Goal: Information Seeking & Learning: Check status

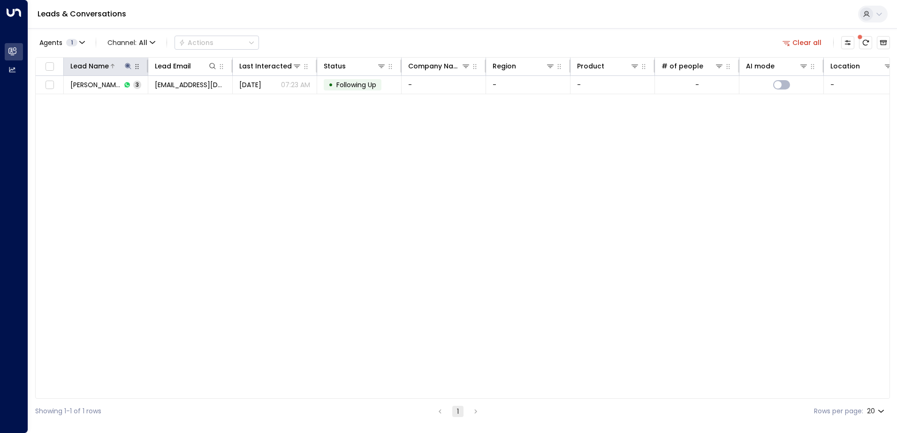
click at [132, 68] on button at bounding box center [127, 65] width 9 height 9
drag, startPoint x: 139, startPoint y: 105, endPoint x: 64, endPoint y: 103, distance: 75.6
click at [64, 103] on input "**********" at bounding box center [121, 99] width 117 height 17
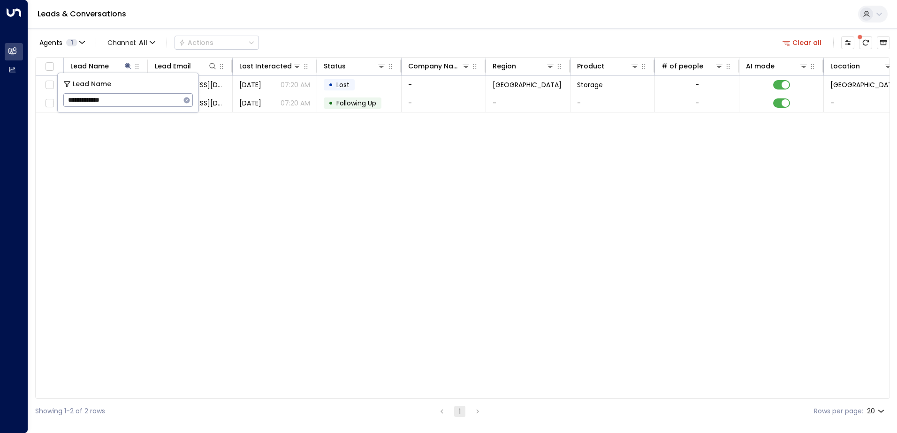
type input "**********"
click at [182, 121] on div "Lead Name Lead Email Last Interacted Status Company Name Region Product # of pe…" at bounding box center [462, 228] width 855 height 342
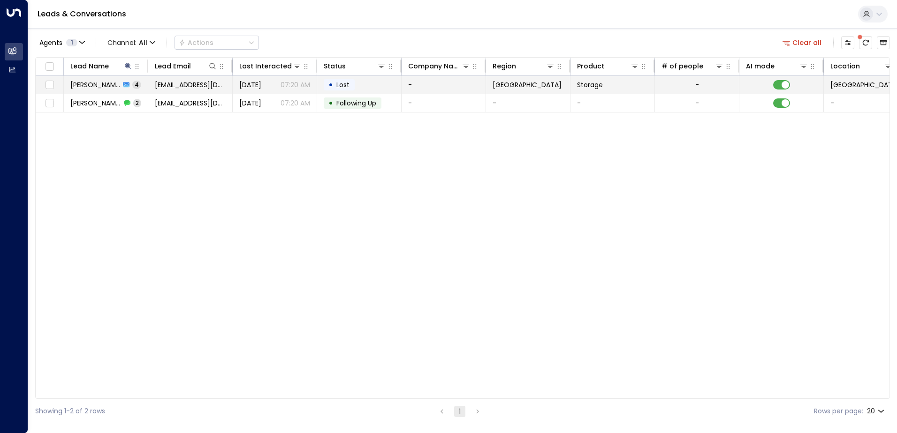
click at [112, 89] on span "[PERSON_NAME]" at bounding box center [95, 84] width 50 height 9
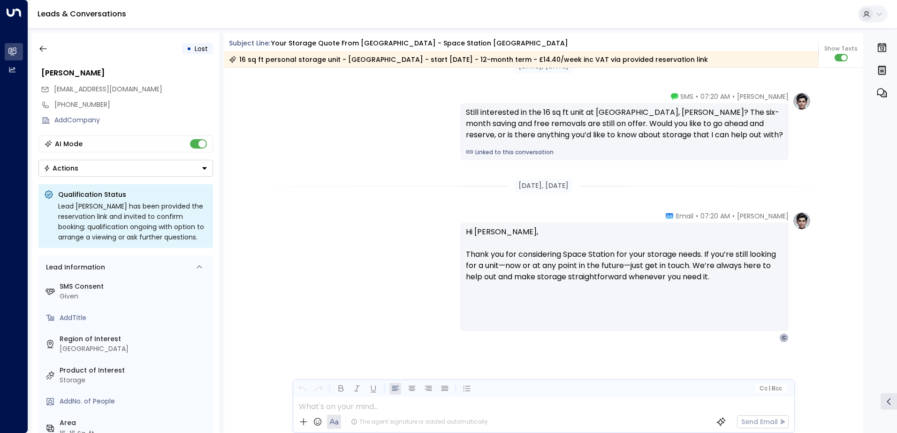
scroll to position [1170, 0]
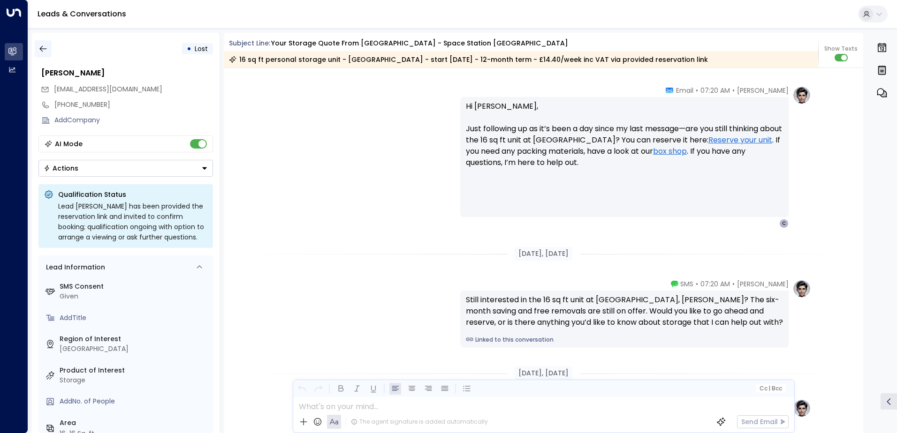
click at [42, 49] on icon "button" at bounding box center [42, 48] width 9 height 9
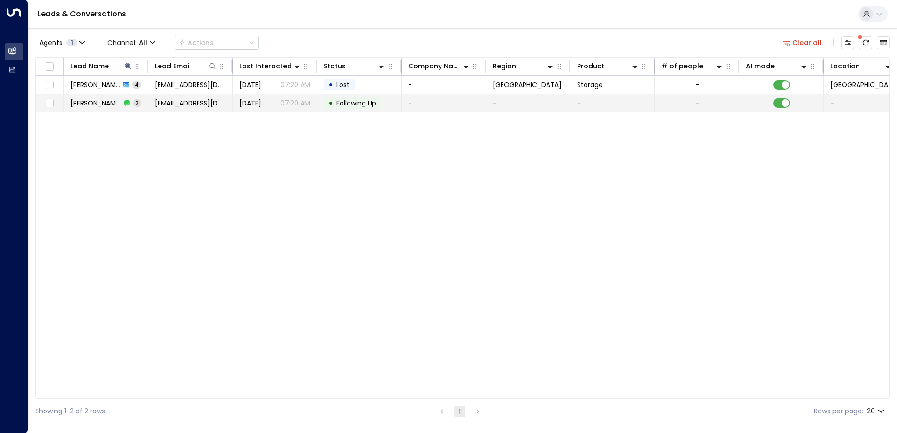
click at [79, 104] on span "[PERSON_NAME]" at bounding box center [95, 103] width 51 height 9
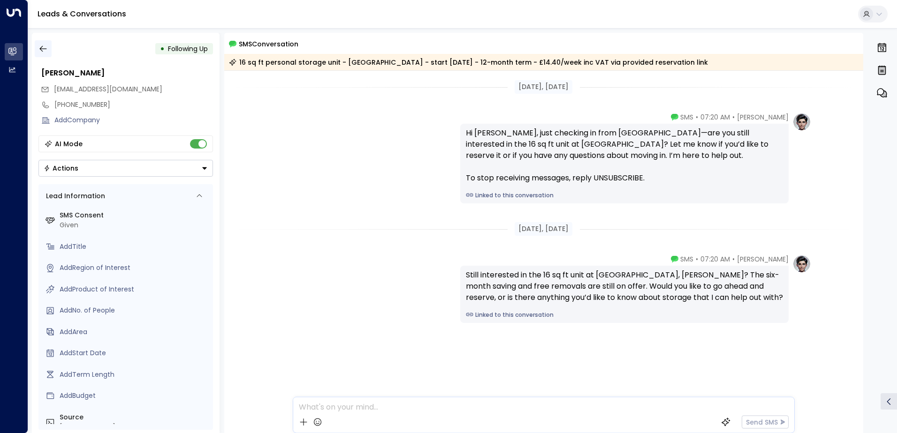
click at [44, 49] on icon "button" at bounding box center [42, 49] width 7 height 6
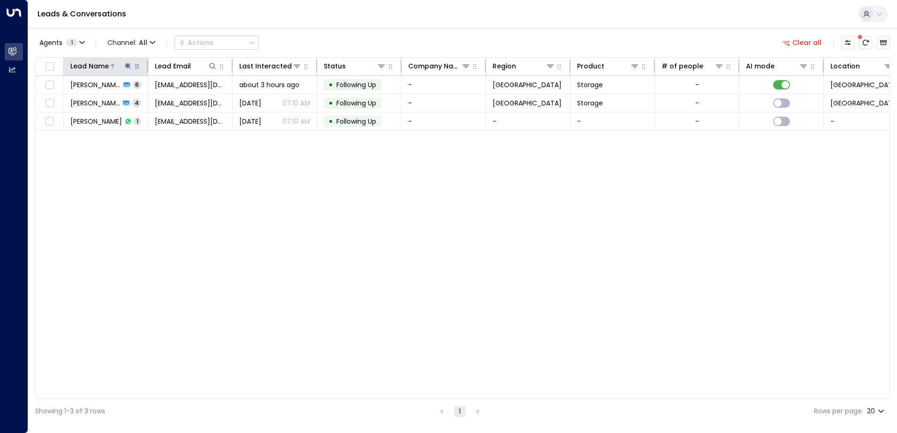
click at [132, 68] on button at bounding box center [127, 65] width 9 height 9
drag, startPoint x: 129, startPoint y: 104, endPoint x: 64, endPoint y: 105, distance: 65.7
click at [64, 105] on input "*********" at bounding box center [121, 99] width 117 height 17
type input "**********"
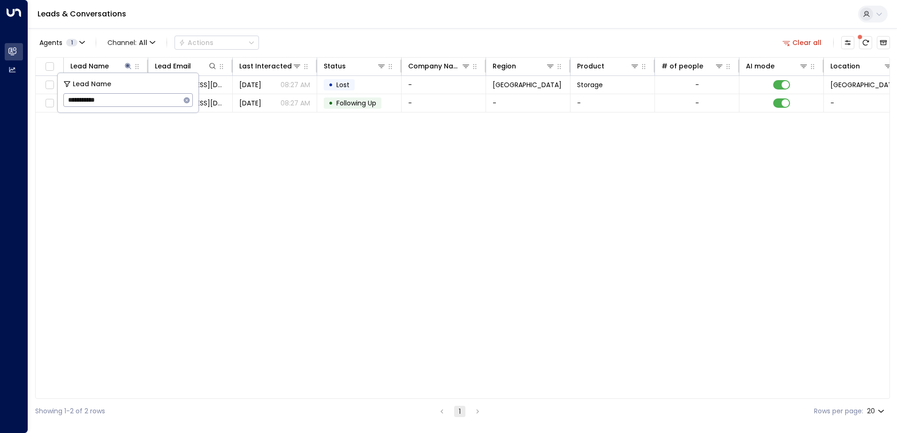
click at [329, 185] on div "Lead Name Lead Email Last Interacted Status Company Name Region Product # of pe…" at bounding box center [462, 228] width 855 height 342
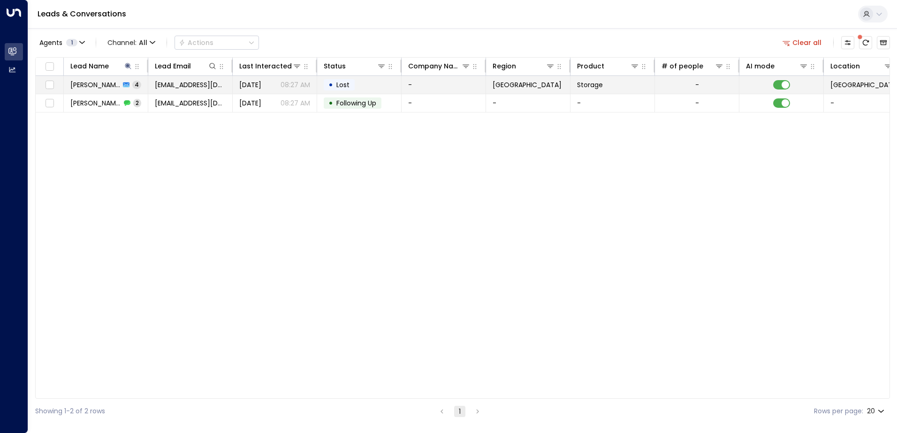
click at [84, 85] on span "[PERSON_NAME]" at bounding box center [95, 84] width 50 height 9
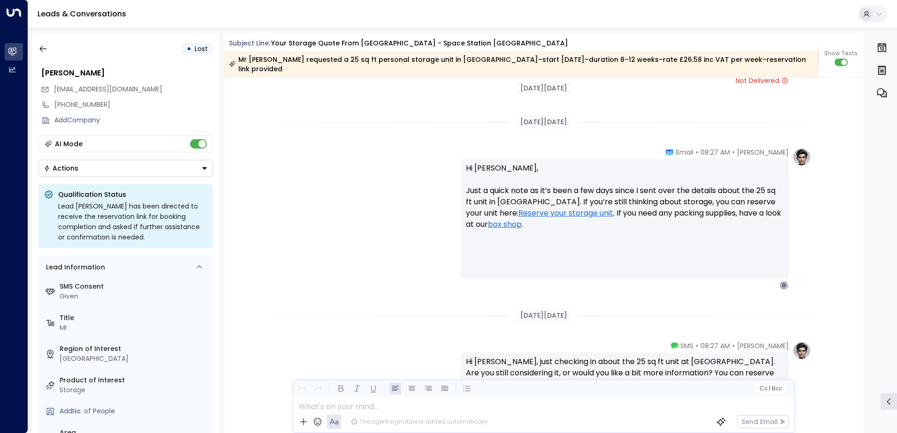
scroll to position [1082, 0]
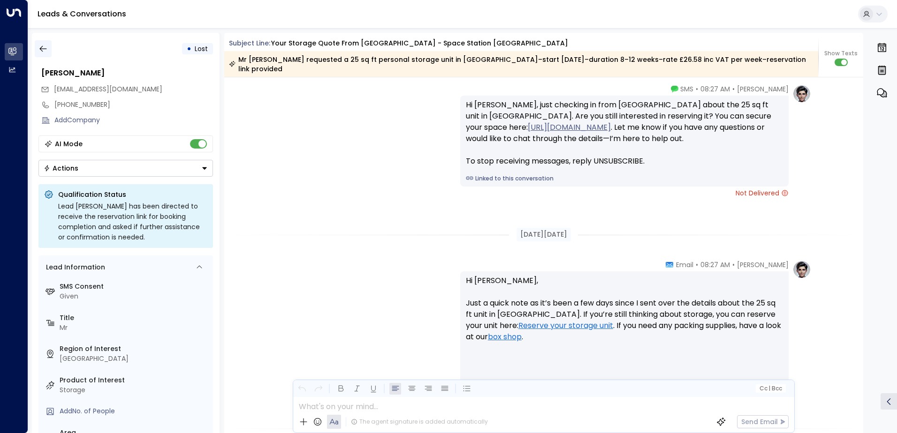
click at [42, 50] on icon "button" at bounding box center [42, 48] width 9 height 9
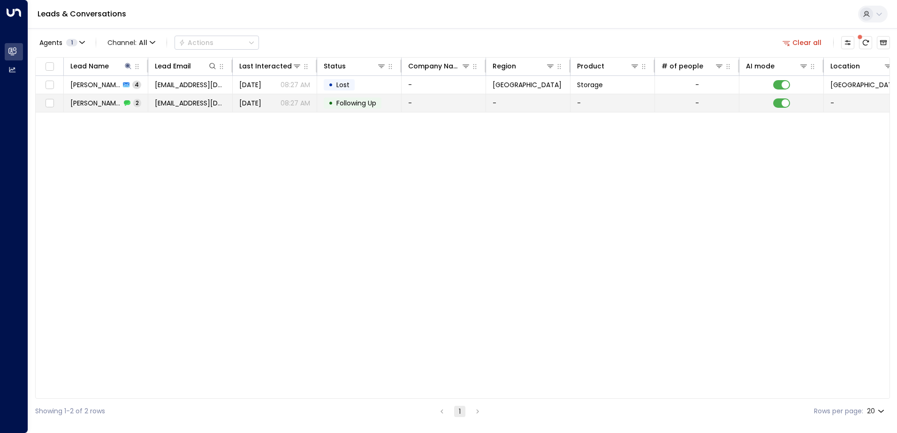
click at [82, 102] on span "John Wilson" at bounding box center [95, 103] width 51 height 9
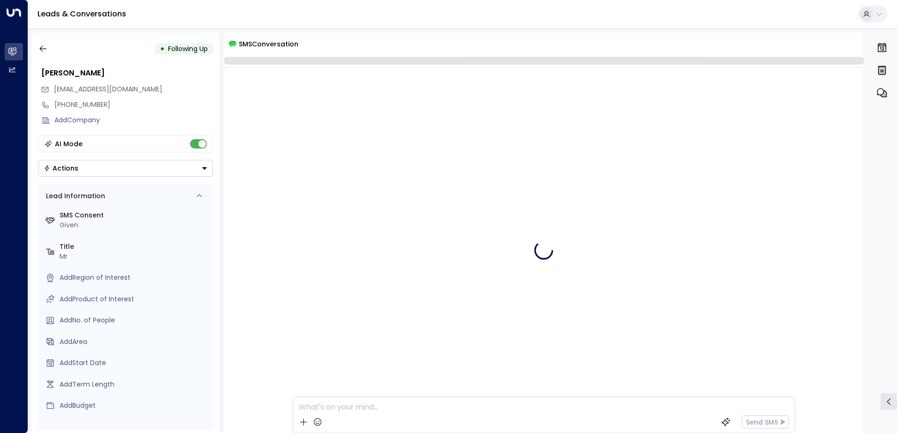
scroll to position [37, 0]
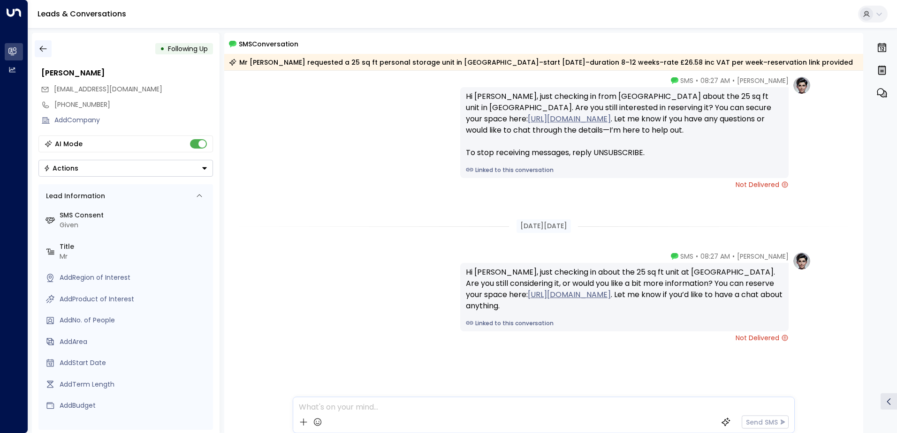
click at [45, 47] on icon "button" at bounding box center [42, 48] width 9 height 9
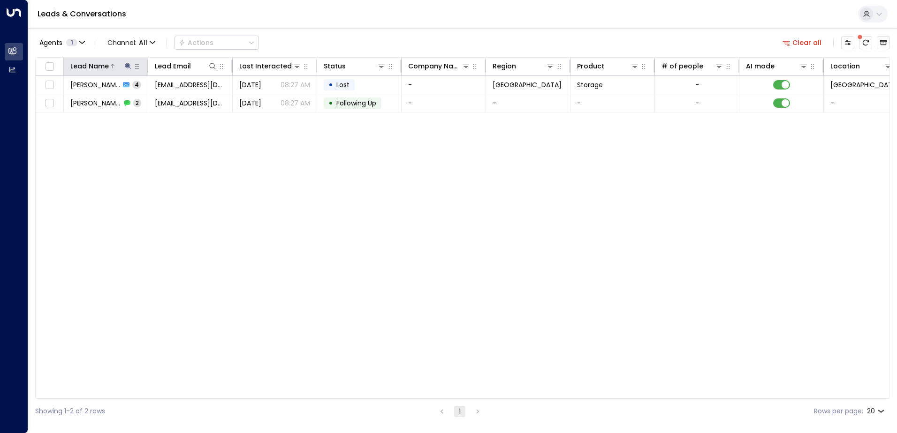
click at [129, 66] on icon at bounding box center [128, 66] width 6 height 6
drag, startPoint x: 123, startPoint y: 99, endPoint x: 69, endPoint y: 103, distance: 53.6
click at [69, 103] on input "**********" at bounding box center [121, 99] width 117 height 17
type input "**********"
click at [336, 42] on div "Agents 1 Channel: All Actions Clear all" at bounding box center [462, 43] width 855 height 20
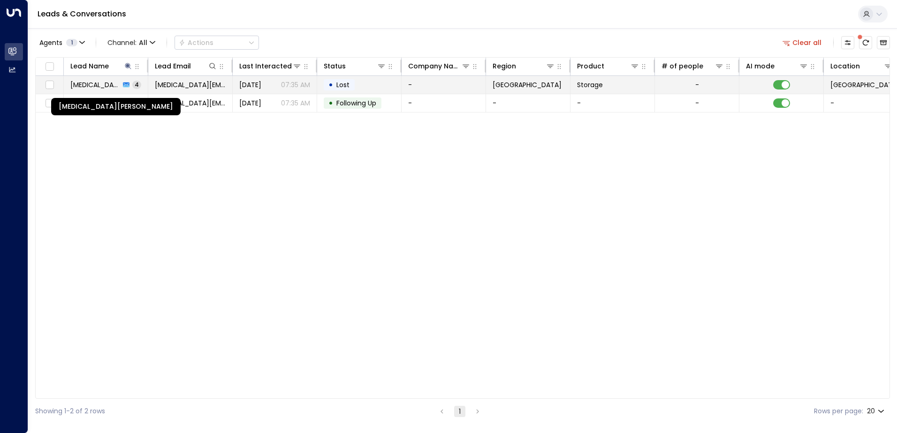
click at [111, 85] on span "Syeda Jesmine Anwar" at bounding box center [95, 84] width 50 height 9
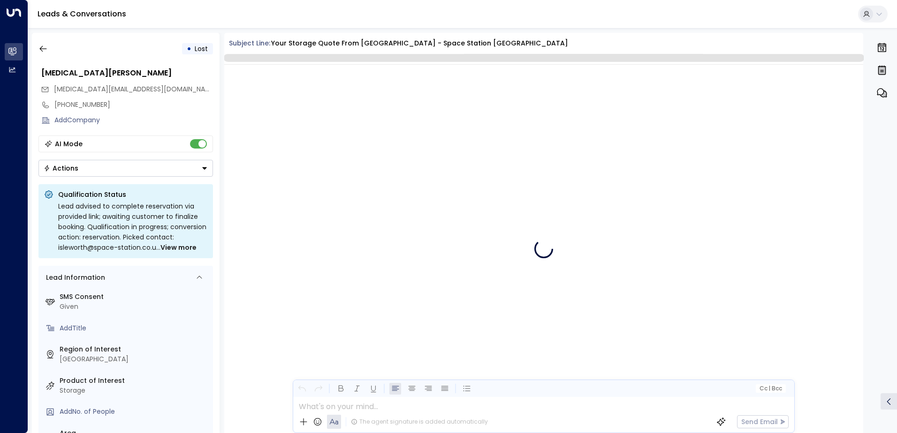
scroll to position [1392, 0]
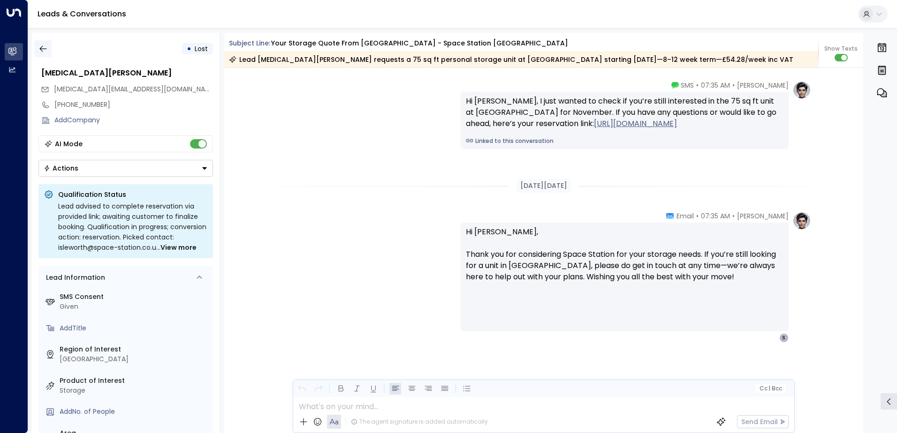
click at [43, 49] on icon "button" at bounding box center [42, 49] width 7 height 6
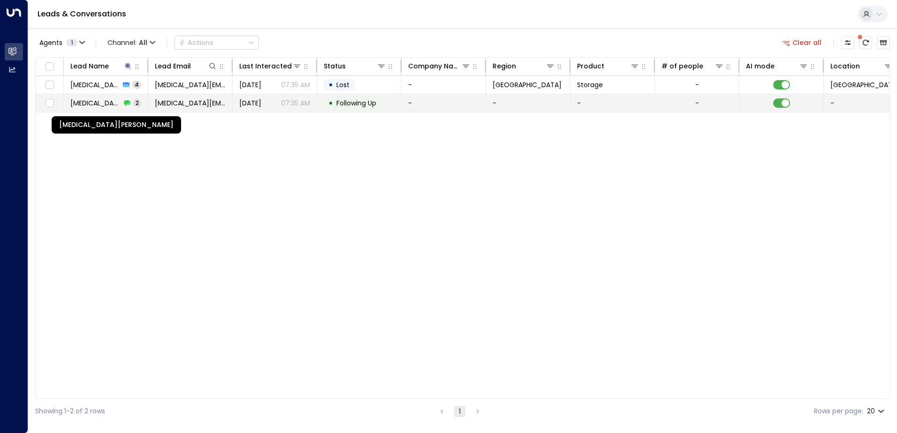
click at [95, 104] on span "Syeda Jesmine Anwar" at bounding box center [95, 103] width 51 height 9
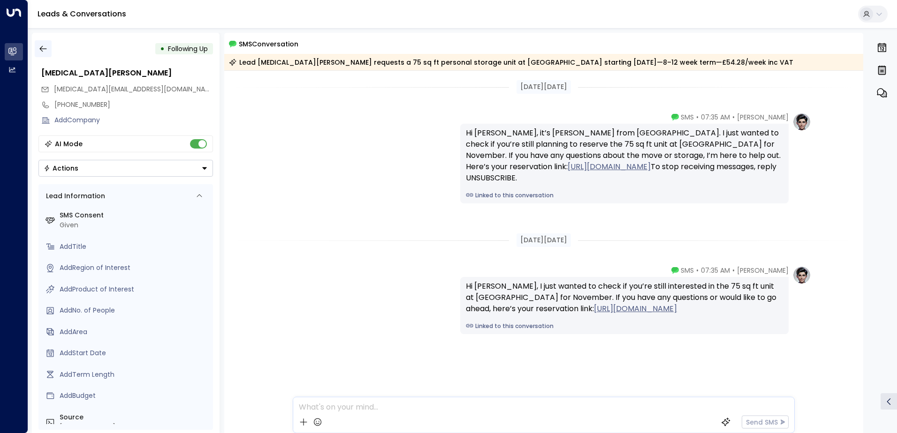
click at [43, 49] on icon "button" at bounding box center [42, 48] width 9 height 9
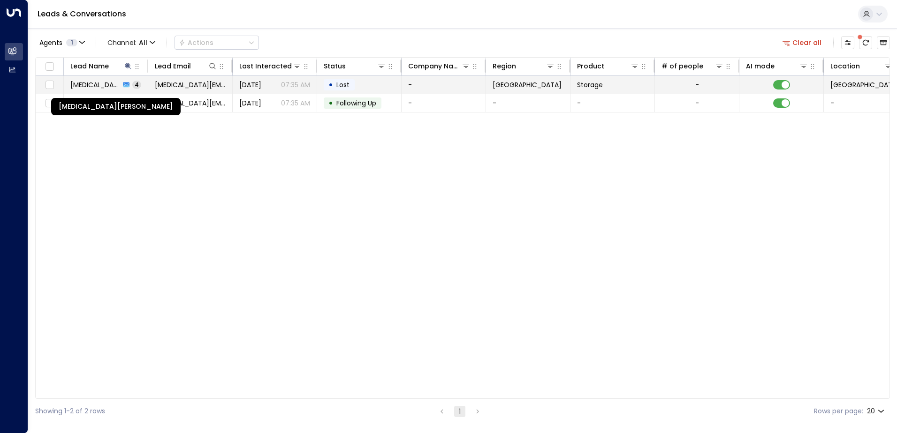
click at [95, 84] on span "Syeda Jesmine Anwar" at bounding box center [95, 84] width 50 height 9
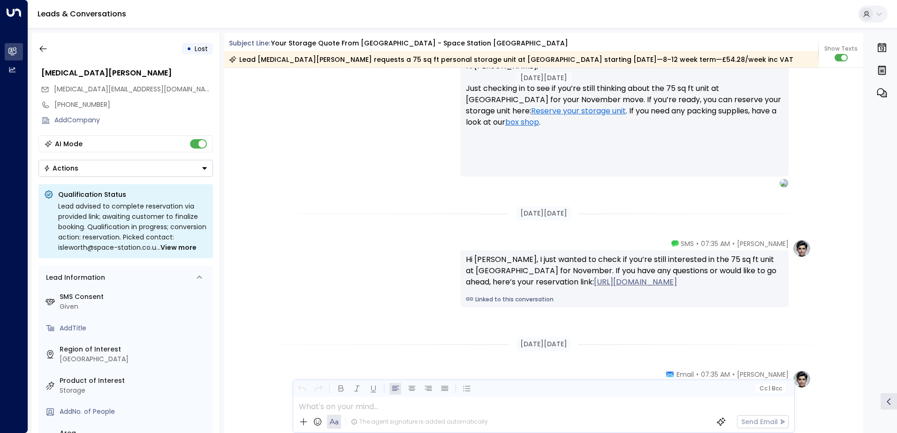
scroll to position [1161, 0]
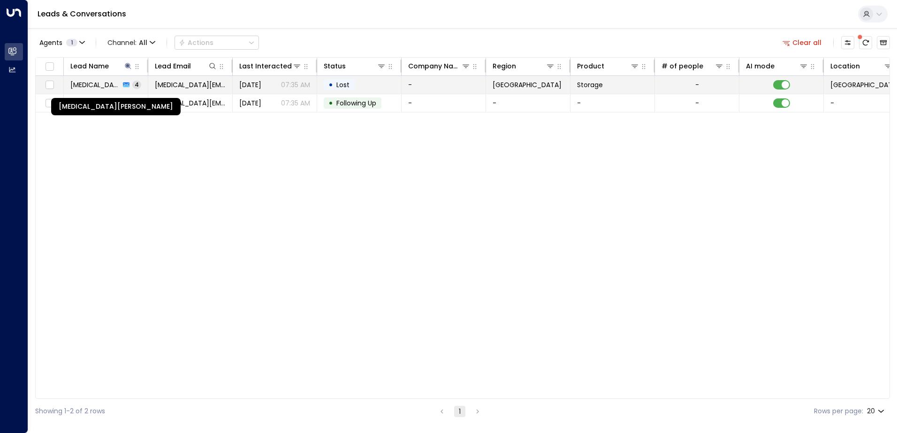
click at [110, 83] on span "Syeda Jesmine Anwar" at bounding box center [95, 84] width 50 height 9
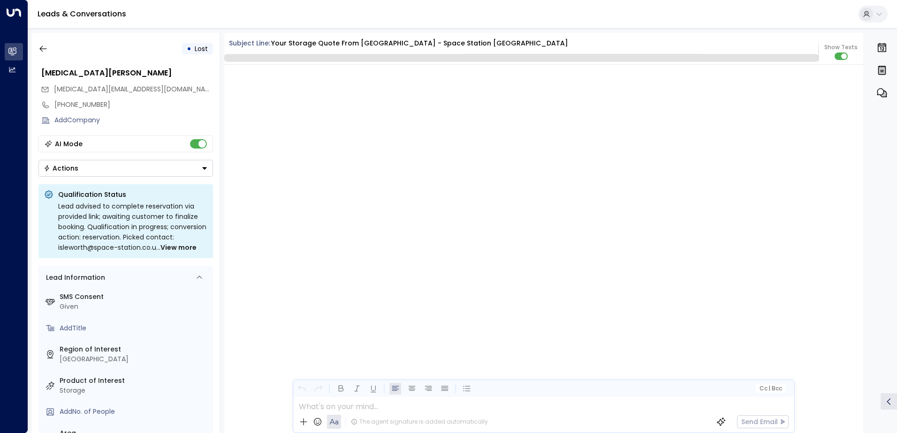
scroll to position [1929, 0]
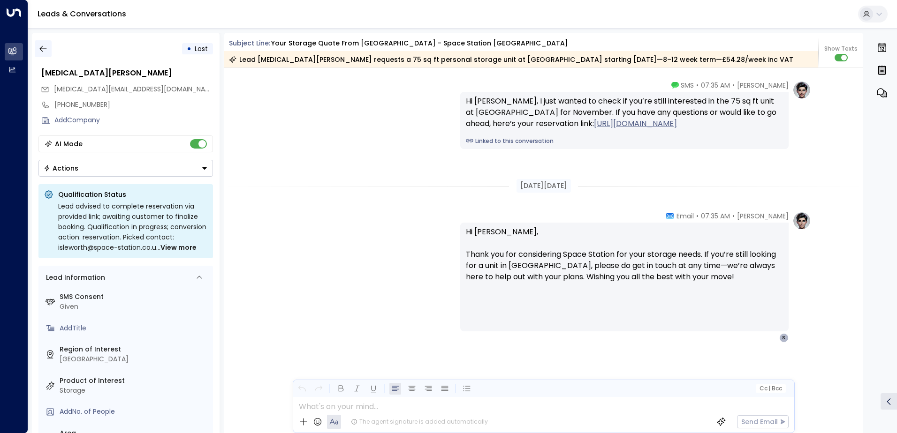
click at [43, 48] on icon "button" at bounding box center [42, 48] width 9 height 9
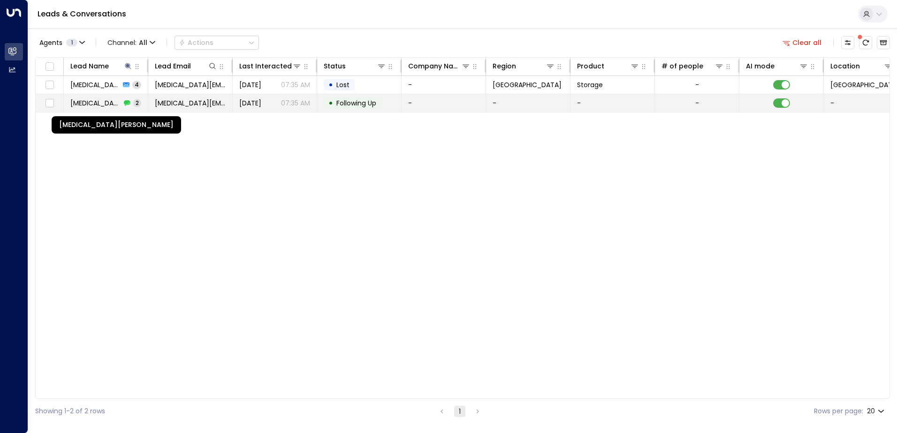
click at [97, 104] on span "Syeda Jesmine Anwar" at bounding box center [95, 103] width 51 height 9
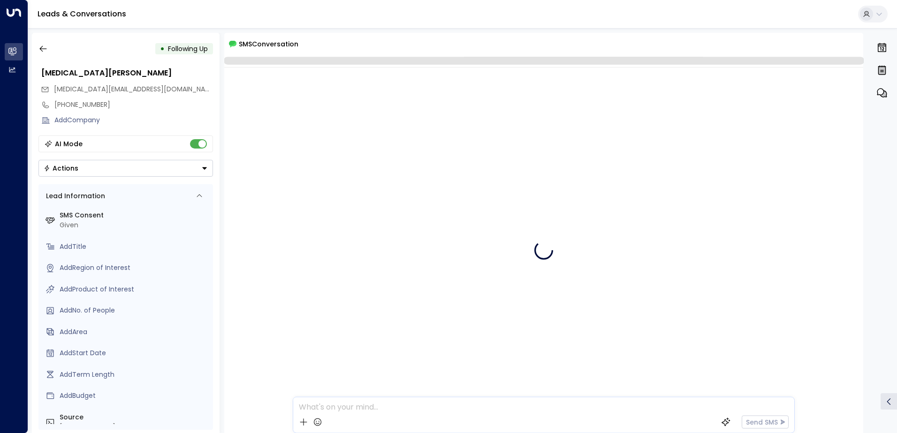
scroll to position [3, 0]
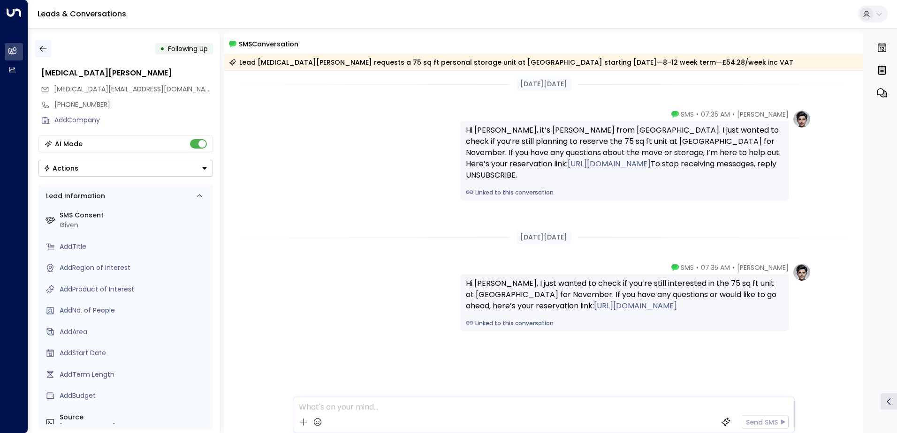
click at [43, 47] on icon "button" at bounding box center [42, 48] width 9 height 9
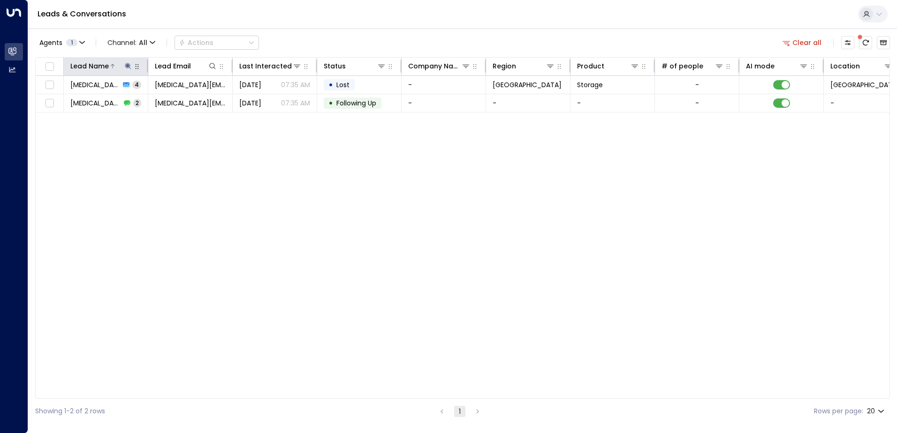
click at [130, 65] on icon at bounding box center [128, 66] width 6 height 6
drag, startPoint x: 146, startPoint y: 104, endPoint x: 58, endPoint y: 102, distance: 88.7
click at [58, 102] on div "**********" at bounding box center [128, 92] width 141 height 39
type input "**********"
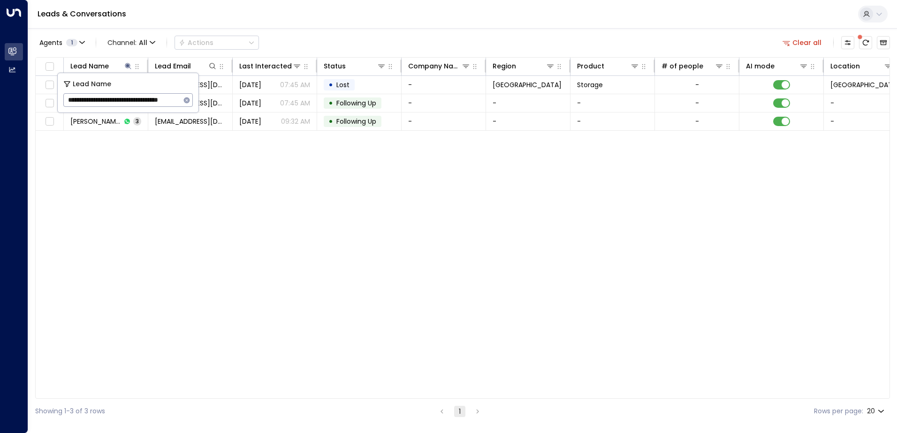
click at [149, 182] on div "Lead Name Lead Email Last Interacted Status Company Name Region Product # of pe…" at bounding box center [462, 228] width 855 height 342
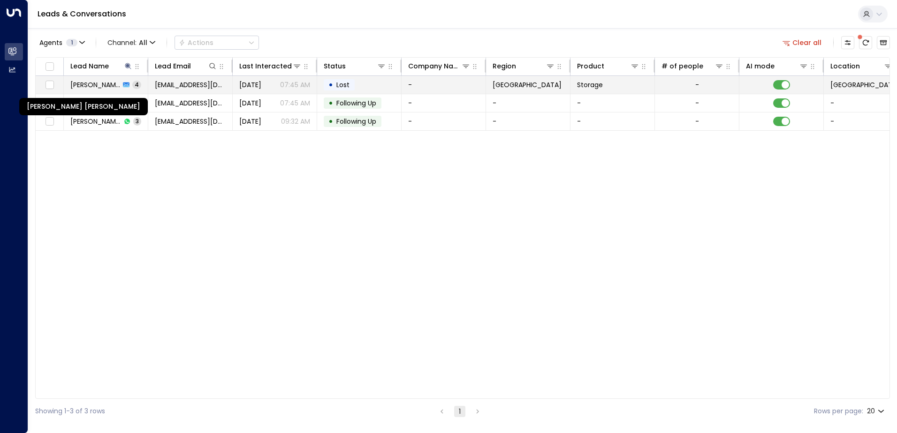
click at [89, 85] on span "Marco Antonio Fernanda Martins da Mota" at bounding box center [95, 84] width 50 height 9
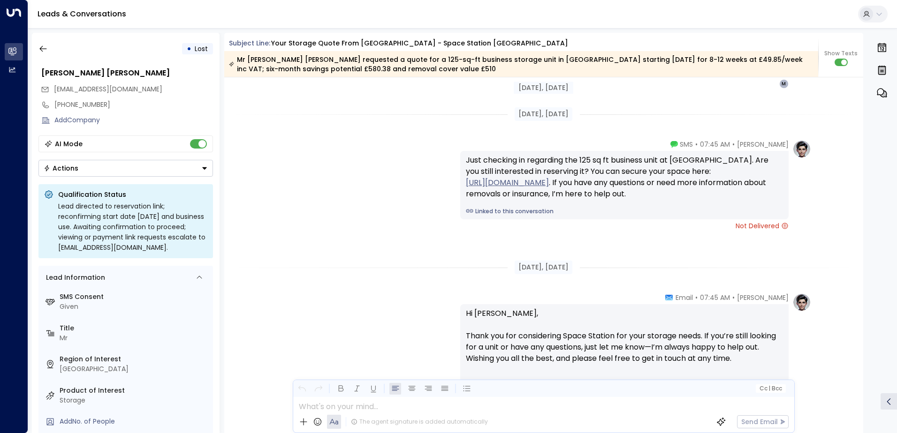
scroll to position [1679, 0]
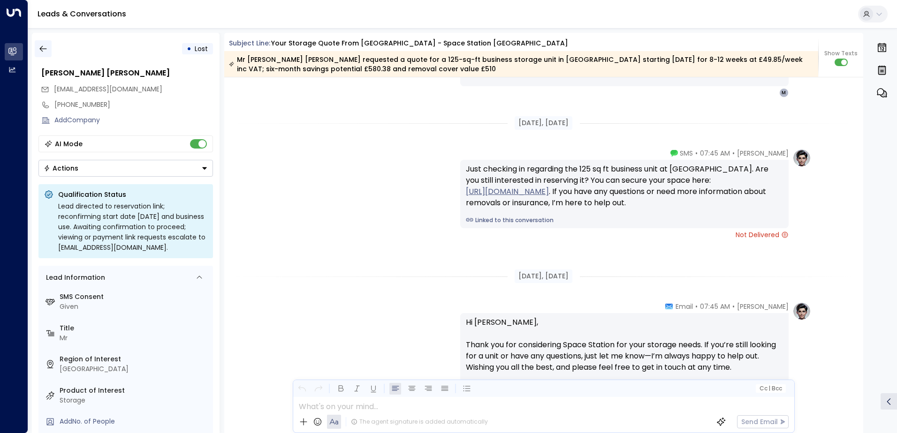
click at [42, 47] on icon "button" at bounding box center [42, 48] width 9 height 9
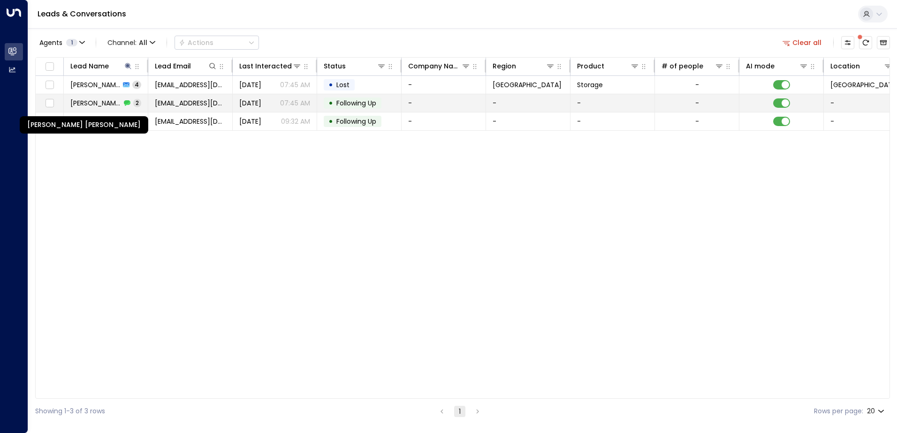
click at [102, 100] on span "Marco Antonio Fernanda Martins da Mota" at bounding box center [95, 103] width 51 height 9
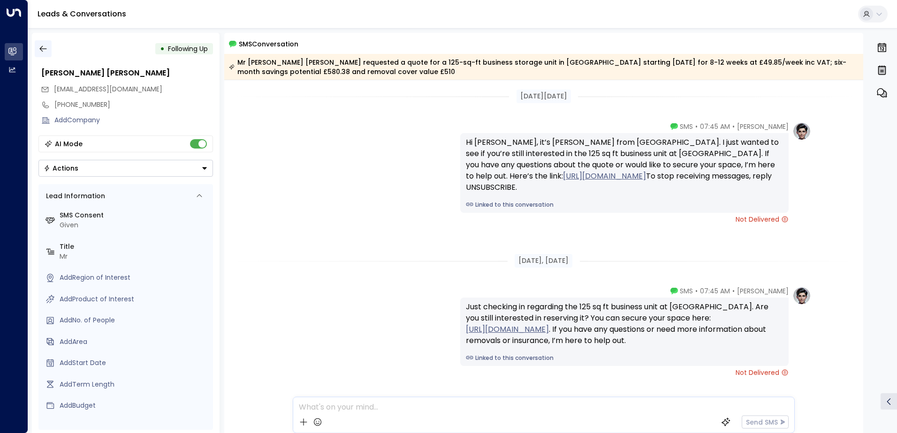
click at [42, 48] on icon "button" at bounding box center [42, 48] width 9 height 9
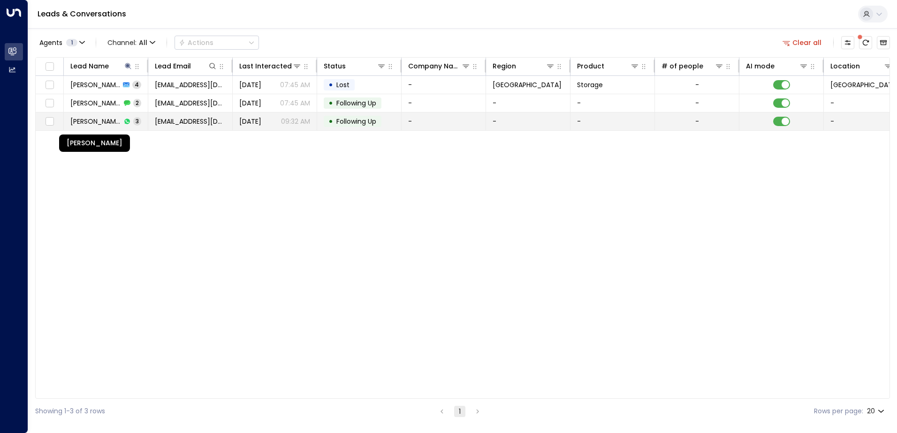
click at [96, 119] on span "Daniyal Motaleby" at bounding box center [95, 121] width 51 height 9
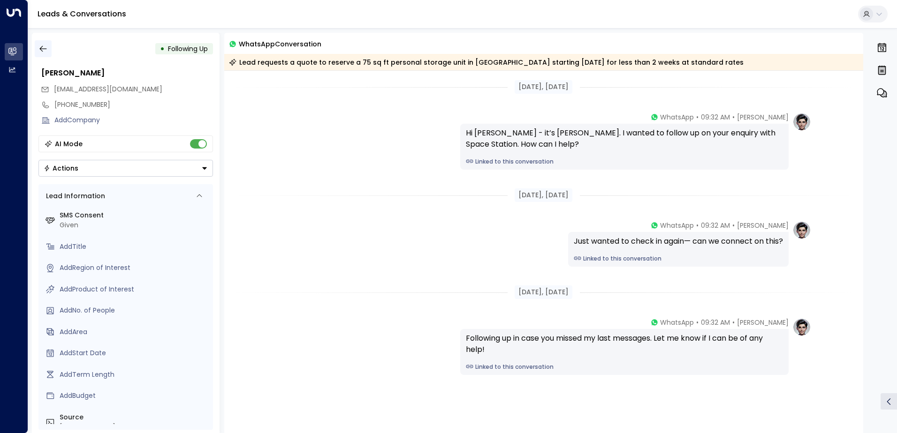
click at [46, 47] on icon "button" at bounding box center [42, 48] width 9 height 9
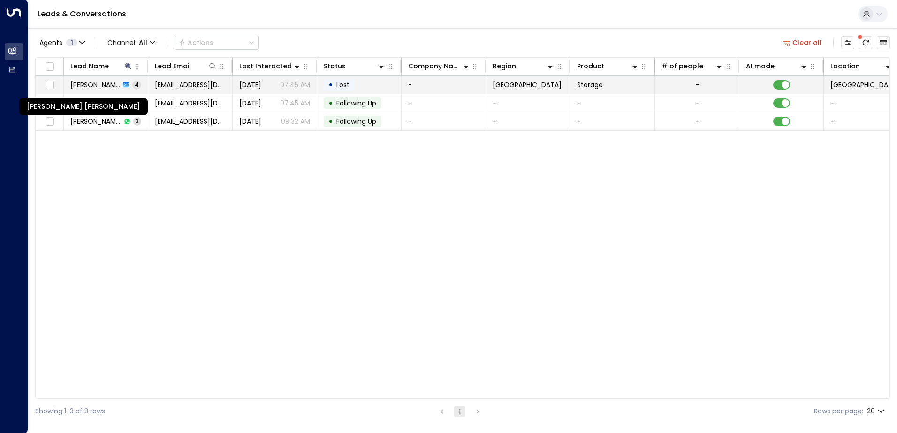
click at [88, 85] on span "Marco Antonio Fernanda Martins da Mota" at bounding box center [95, 84] width 50 height 9
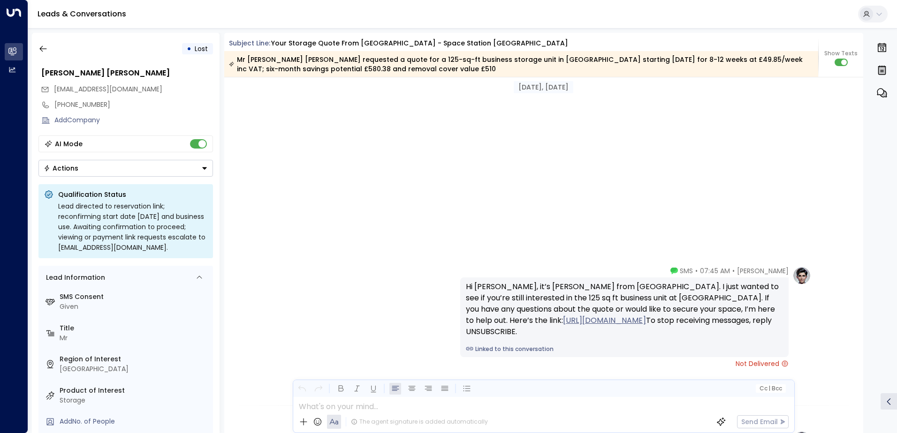
scroll to position [1074, 0]
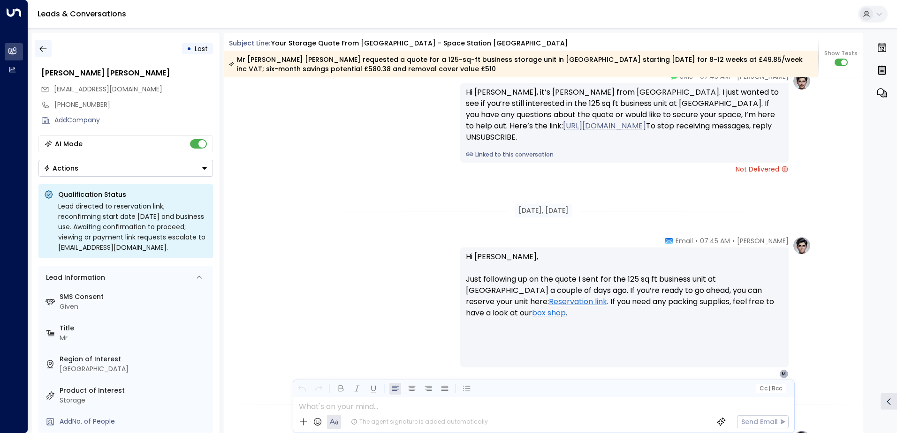
click at [46, 51] on icon "button" at bounding box center [42, 48] width 9 height 9
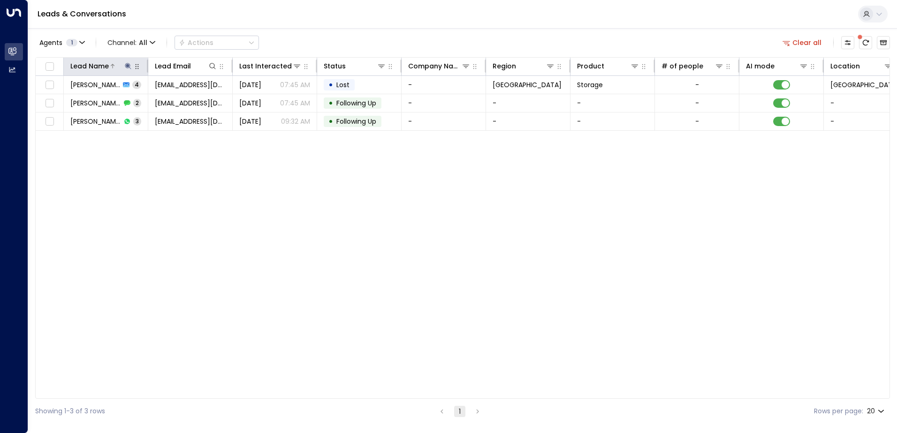
click at [128, 66] on icon at bounding box center [128, 66] width 6 height 6
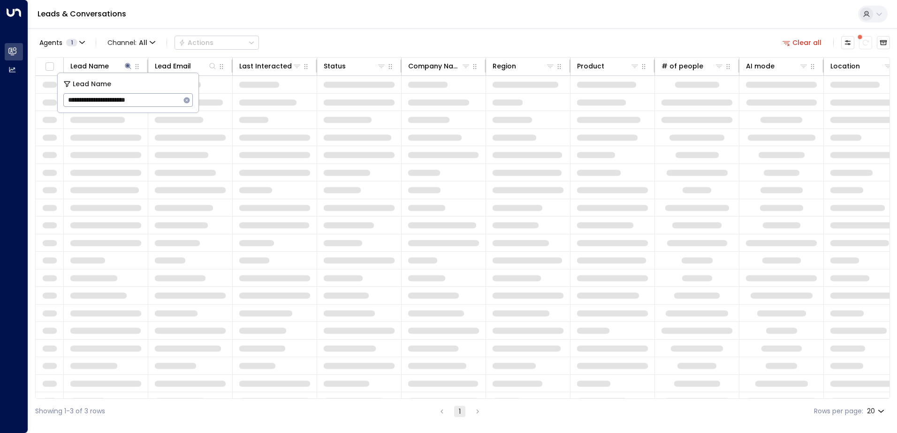
type input "**********"
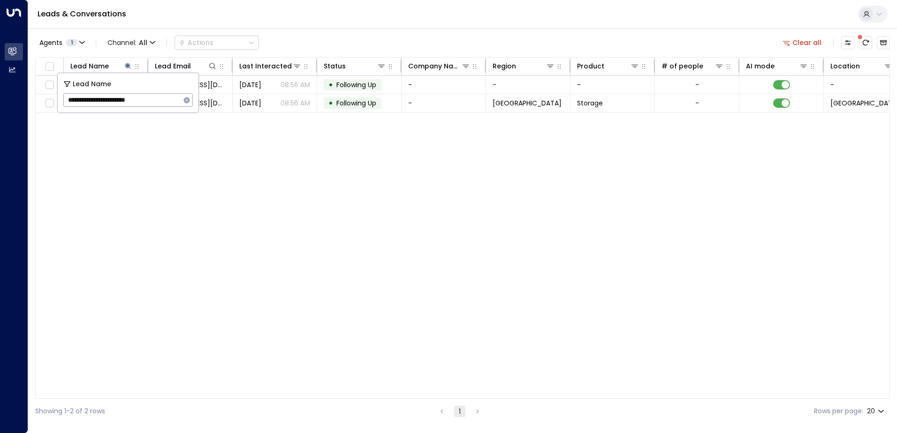
click at [219, 170] on div "Lead Name Lead Email Last Interacted Status Company Name Region Product # of pe…" at bounding box center [462, 228] width 855 height 342
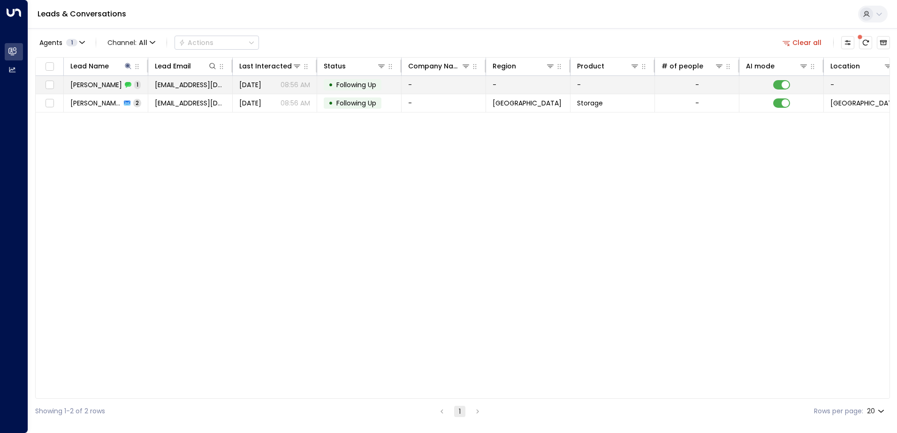
click at [126, 84] on icon at bounding box center [128, 85] width 7 height 6
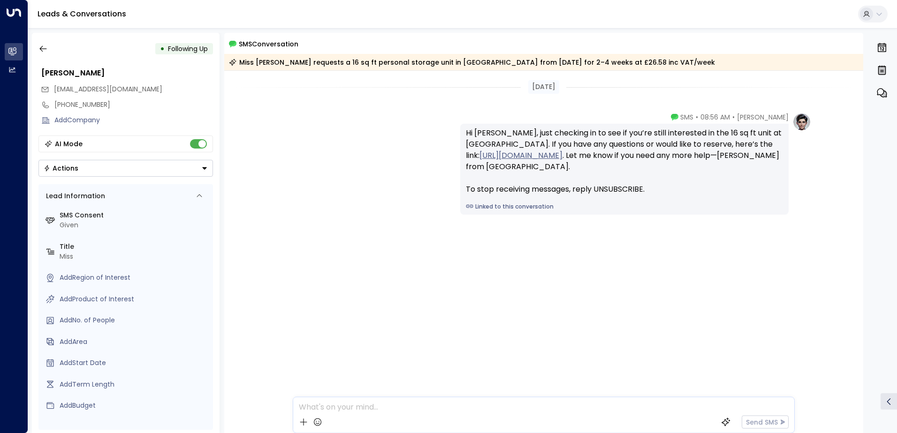
click at [52, 49] on div "• Following Up" at bounding box center [125, 48] width 175 height 17
click at [42, 47] on icon "button" at bounding box center [42, 48] width 9 height 9
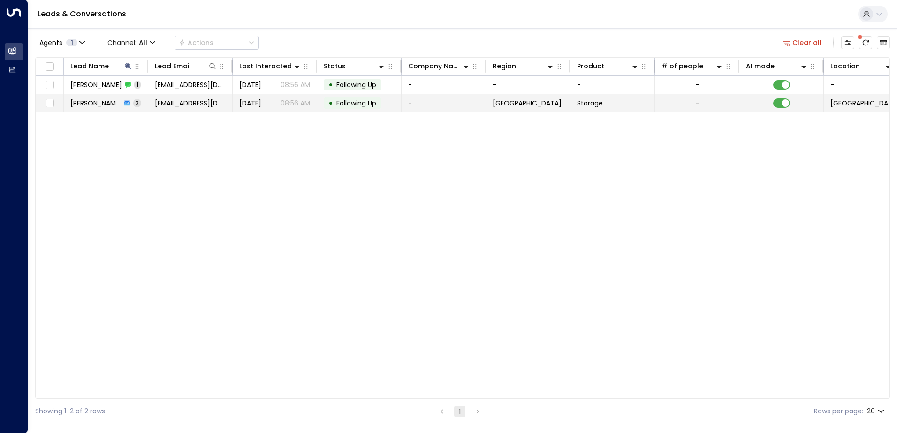
click at [128, 106] on icon at bounding box center [127, 103] width 7 height 7
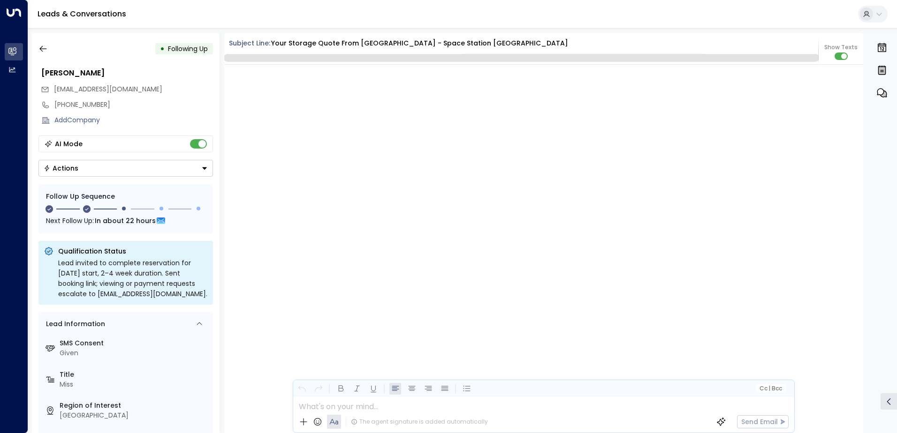
scroll to position [883, 0]
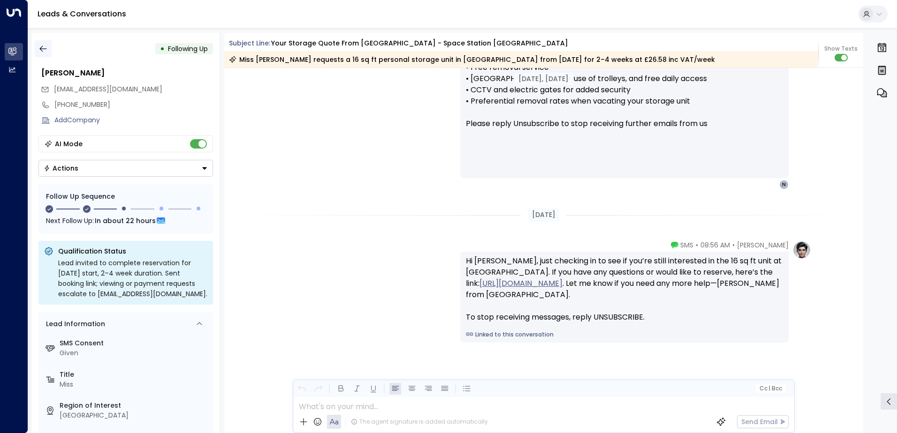
click at [48, 45] on button "button" at bounding box center [43, 48] width 17 height 17
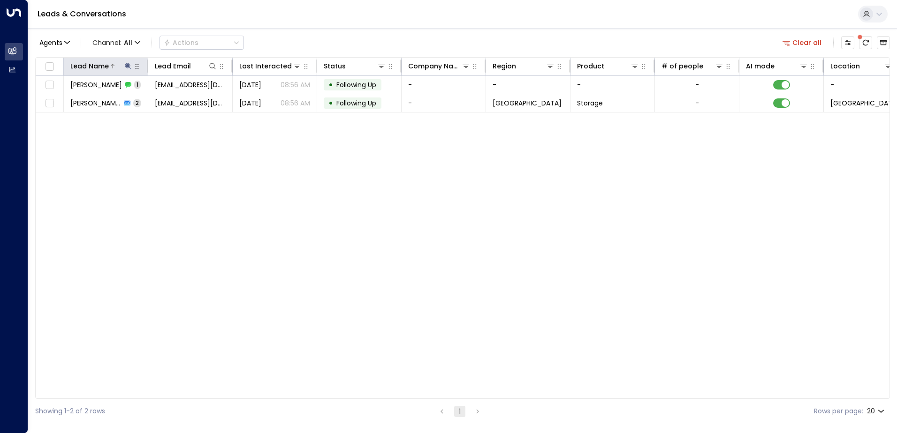
click at [126, 64] on icon at bounding box center [128, 66] width 6 height 6
drag, startPoint x: 154, startPoint y: 103, endPoint x: 140, endPoint y: 102, distance: 14.1
click at [139, 103] on input "**********" at bounding box center [121, 99] width 117 height 17
click at [162, 100] on input "**********" at bounding box center [121, 99] width 117 height 17
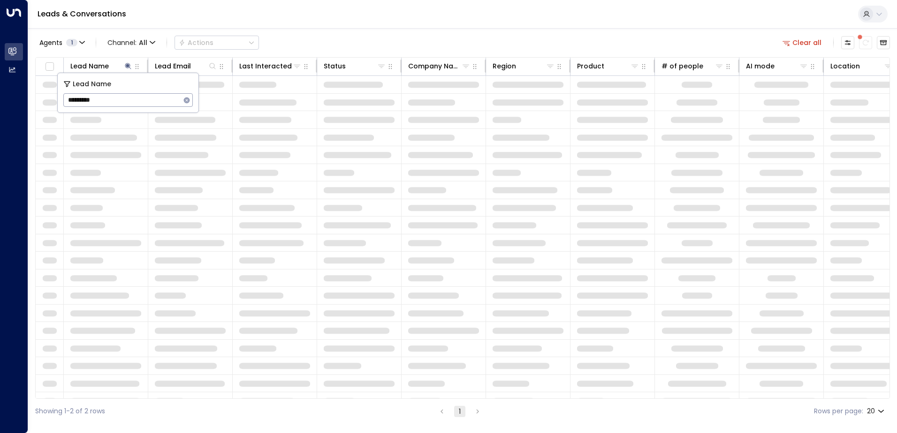
type input "*********"
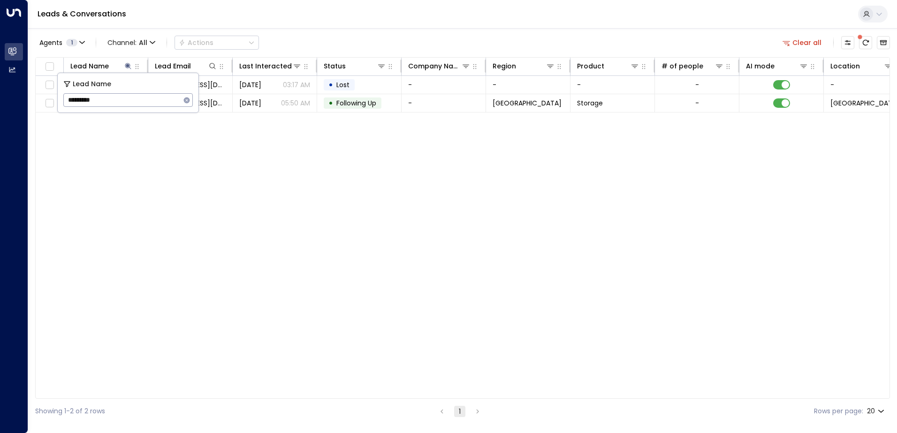
click at [200, 190] on div "Lead Name Lead Email Last Interacted Status Company Name Region Product # of pe…" at bounding box center [462, 228] width 855 height 342
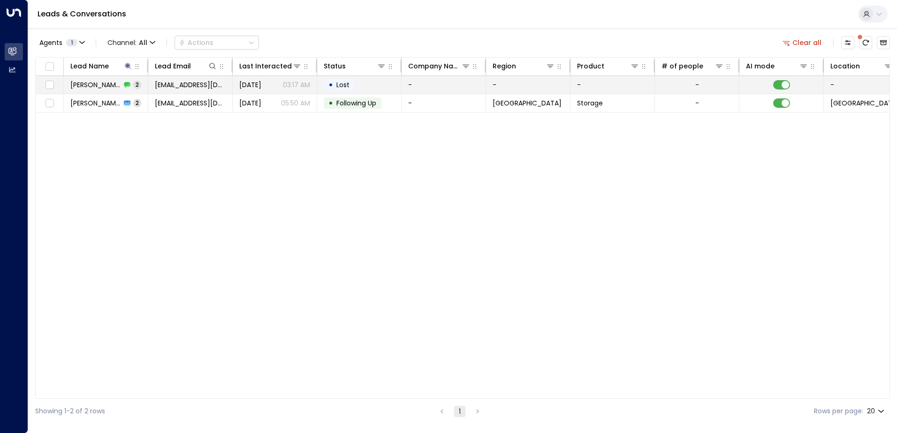
click at [100, 85] on span "Zoe Copas" at bounding box center [95, 84] width 51 height 9
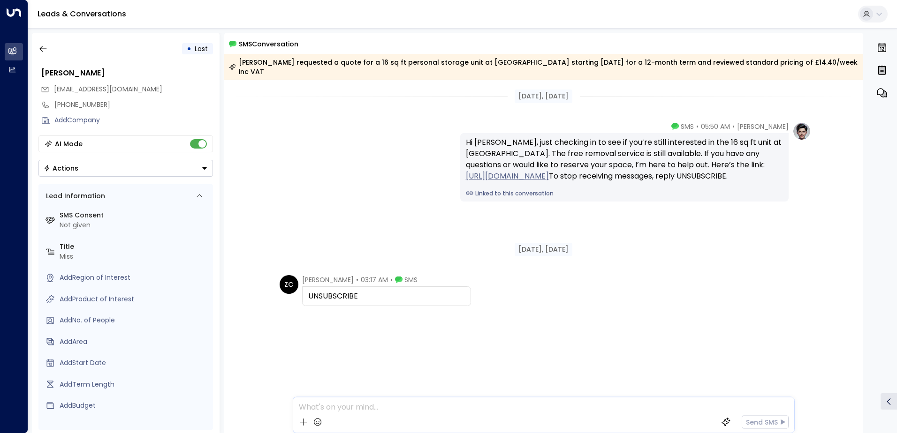
click at [163, 8] on div "Leads & Conversations" at bounding box center [462, 14] width 869 height 29
click at [43, 46] on icon "button" at bounding box center [42, 48] width 9 height 9
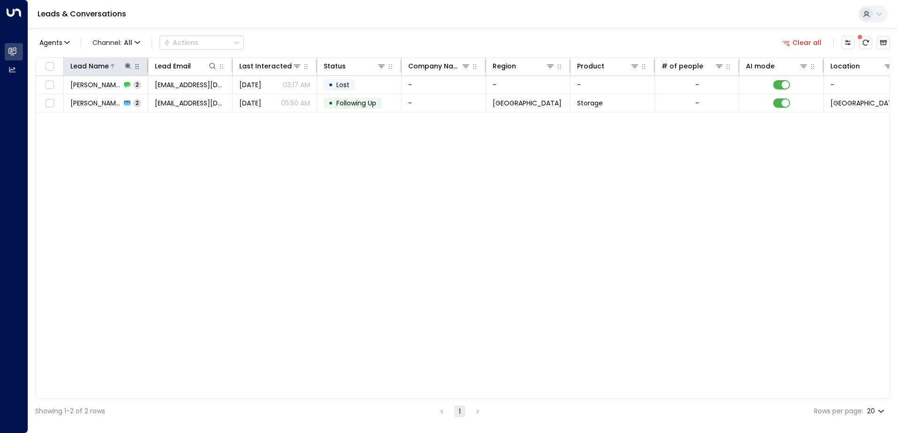
click at [125, 64] on icon at bounding box center [128, 66] width 8 height 8
drag, startPoint x: 94, startPoint y: 102, endPoint x: 68, endPoint y: 102, distance: 26.3
click at [68, 102] on input "*********" at bounding box center [121, 99] width 117 height 17
type input "********"
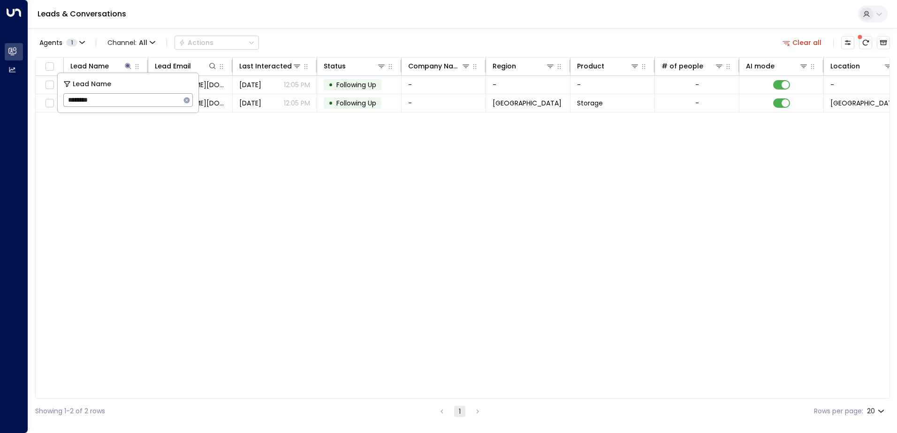
click at [352, 30] on div "Agents 1 Channel: All Actions Clear all Lead Name Lead Email Last Interacted St…" at bounding box center [462, 226] width 855 height 396
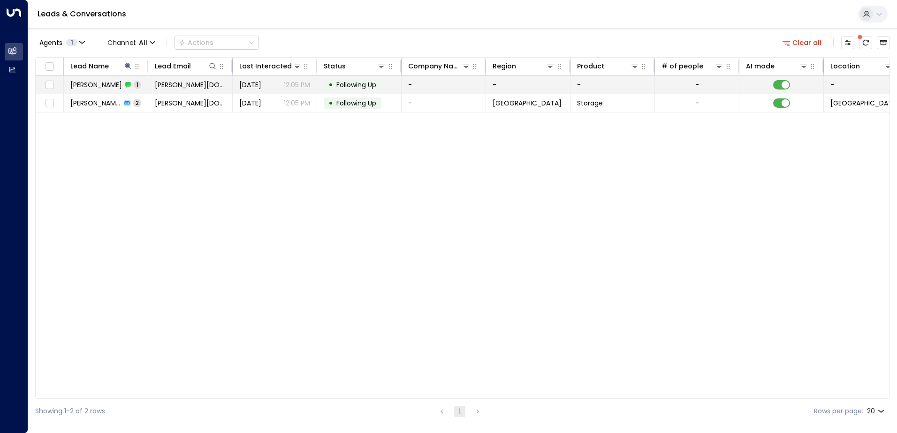
click at [85, 86] on span "Eric Kim" at bounding box center [96, 84] width 52 height 9
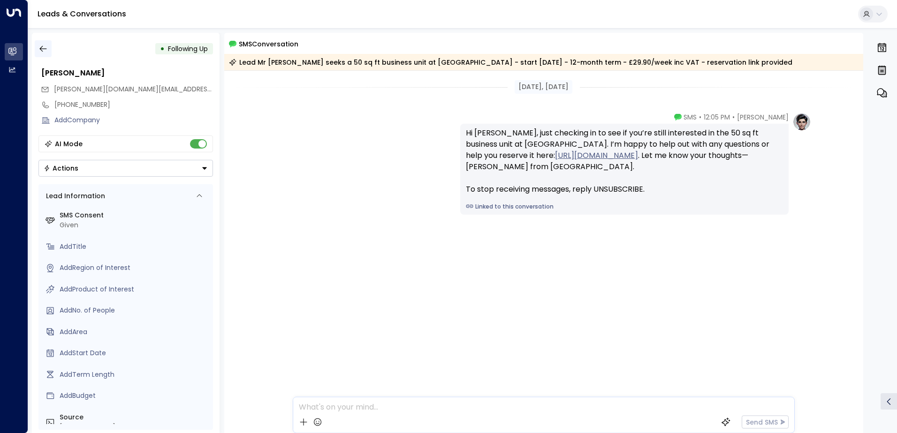
click at [44, 48] on icon "button" at bounding box center [42, 48] width 9 height 9
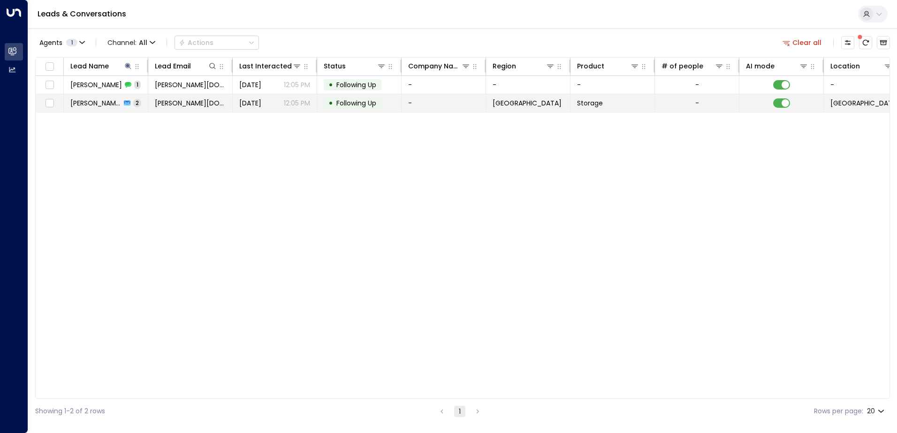
click at [124, 105] on icon at bounding box center [127, 103] width 7 height 5
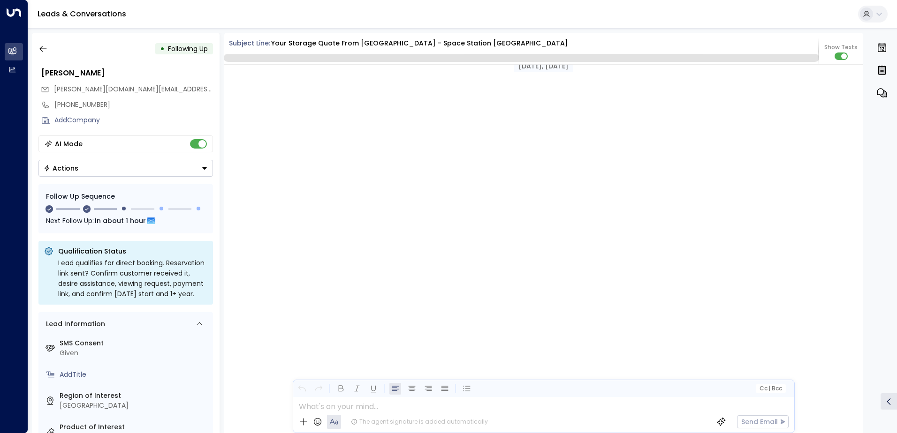
scroll to position [894, 0]
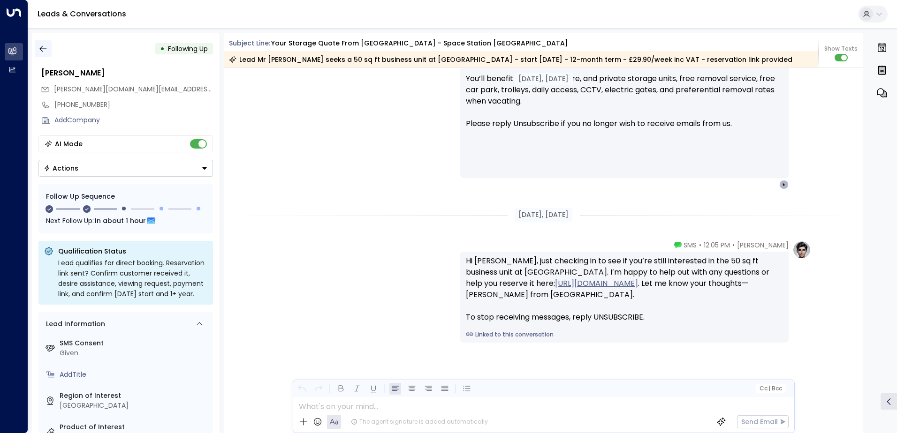
click at [41, 46] on icon "button" at bounding box center [42, 48] width 9 height 9
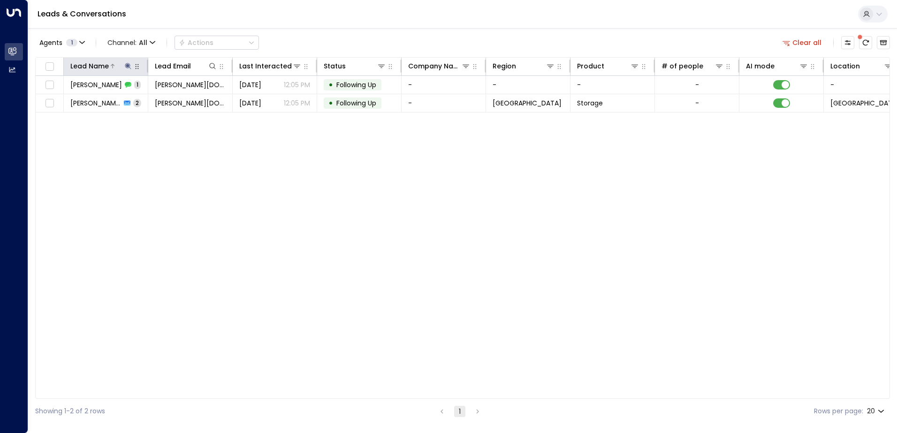
click at [127, 67] on icon at bounding box center [128, 66] width 6 height 6
drag, startPoint x: 122, startPoint y: 99, endPoint x: 66, endPoint y: 103, distance: 56.9
click at [66, 103] on input "********" at bounding box center [121, 99] width 117 height 17
type input "**********"
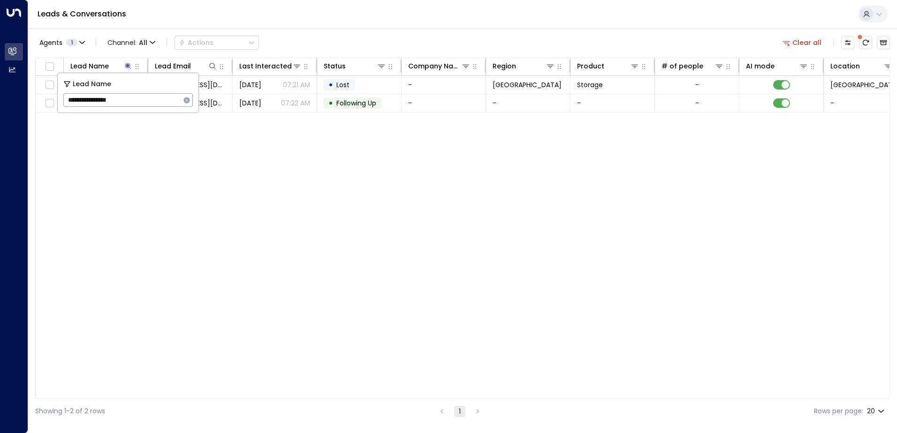
click at [289, 32] on div "Agents 1 Channel: All Actions Clear all Lead Name Lead Email Last Interacted St…" at bounding box center [462, 226] width 855 height 396
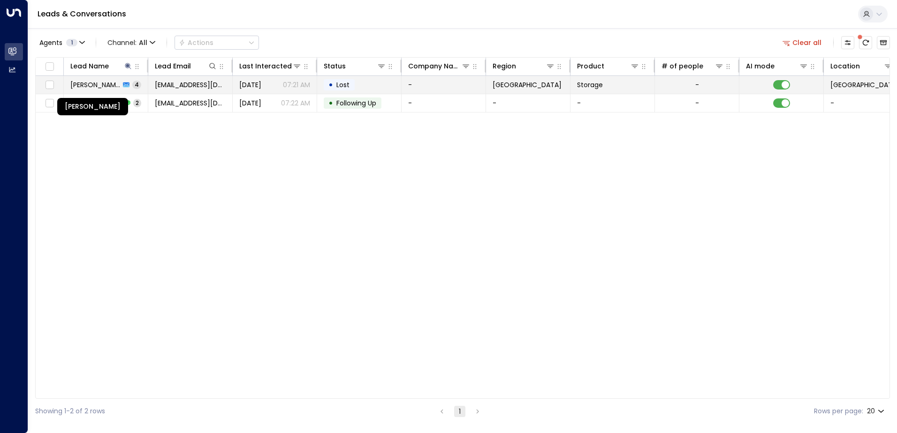
click at [116, 85] on span "Ashraf Abde-Hady" at bounding box center [95, 84] width 50 height 9
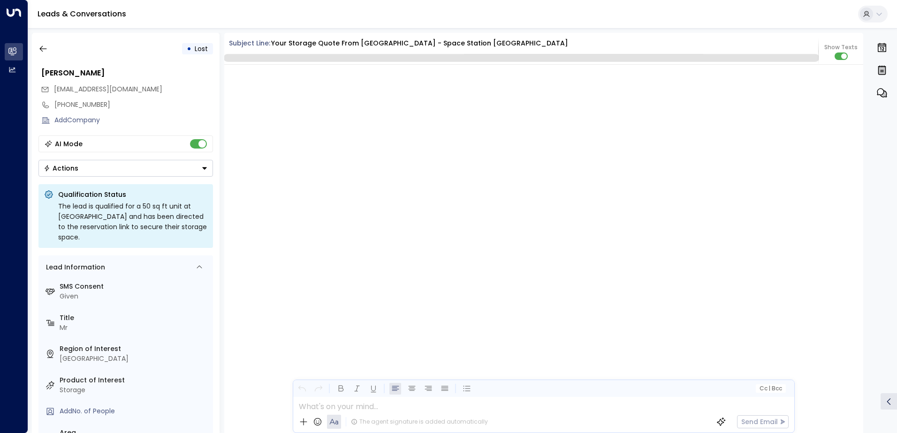
scroll to position [1793, 0]
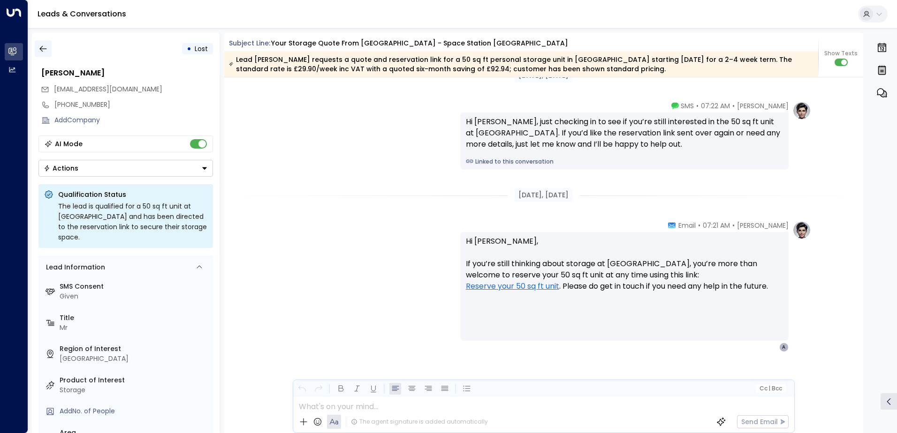
click at [38, 49] on button "button" at bounding box center [43, 48] width 17 height 17
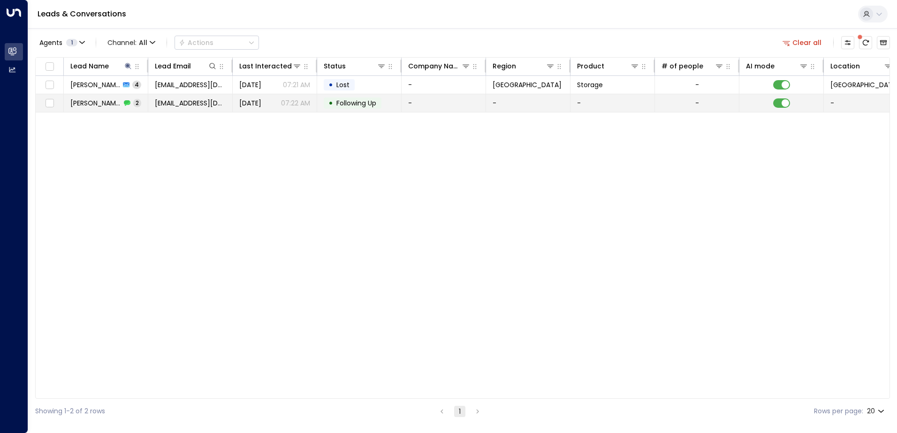
click at [87, 108] on td "Ashraf Abde-Hady 2" at bounding box center [106, 103] width 84 height 18
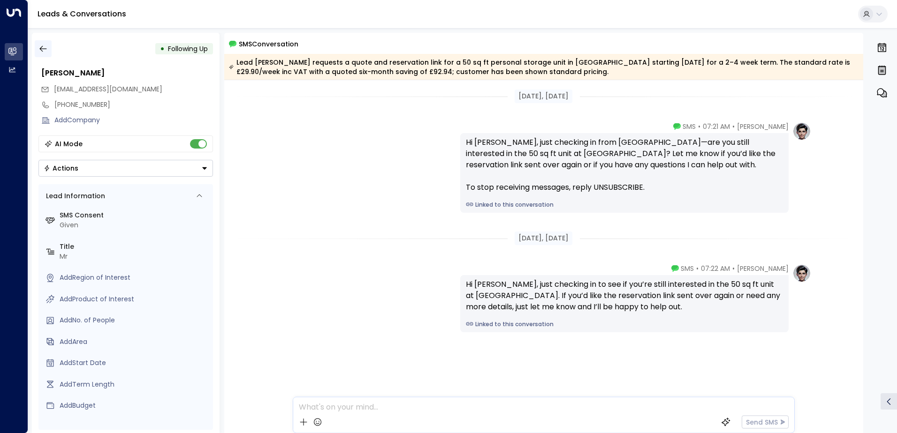
click at [46, 47] on icon "button" at bounding box center [42, 48] width 9 height 9
